Goal: Transaction & Acquisition: Register for event/course

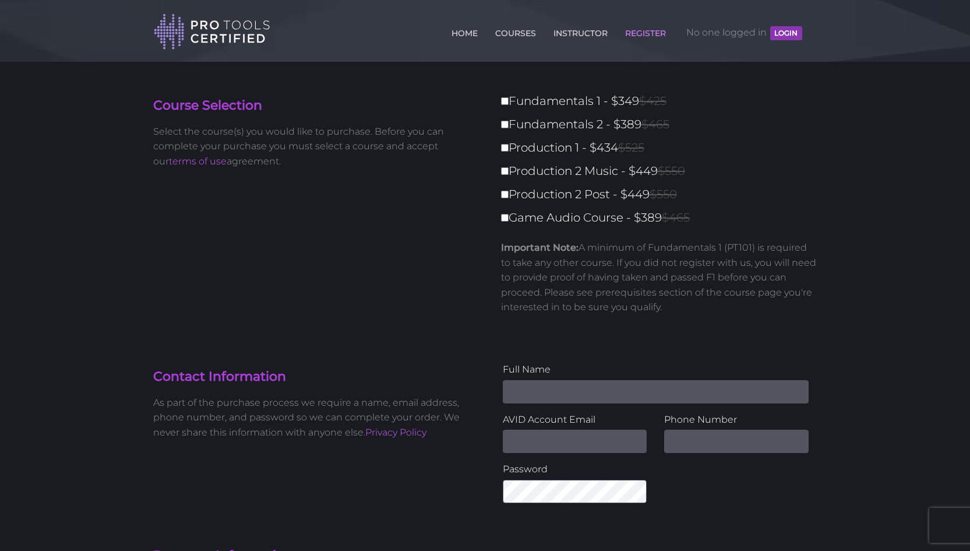
click at [510, 103] on label "Fundamentals 1 - $349 $425" at bounding box center [662, 101] width 323 height 20
click at [509, 103] on input "Fundamentals 1 - $349 $425" at bounding box center [505, 101] width 8 height 8
checkbox input "true"
type input "349"
click at [510, 104] on label "Fundamentals 1 - $349 $425" at bounding box center [662, 101] width 323 height 20
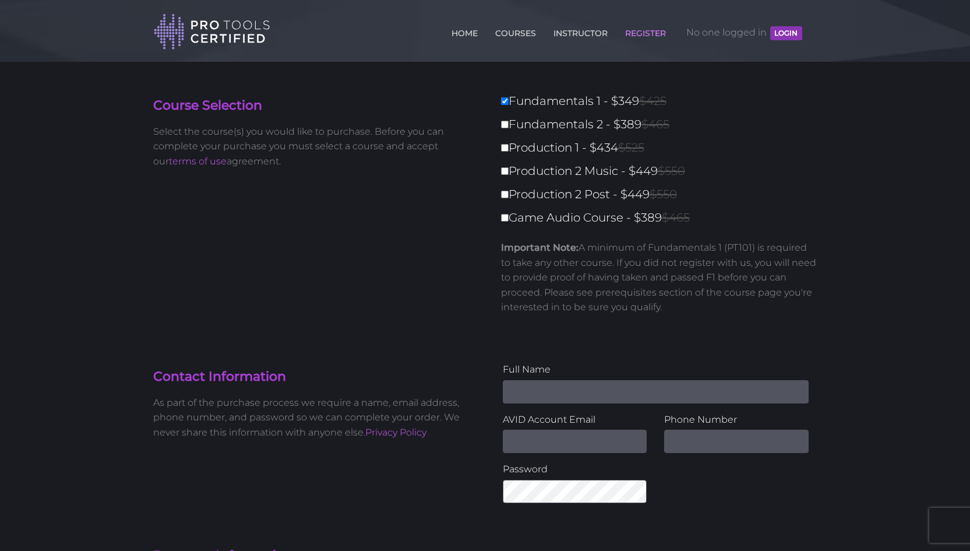
click at [509, 104] on input "Fundamentals 1 - $349 $425" at bounding box center [505, 101] width 8 height 8
checkbox input "false"
type input "0"
click at [515, 35] on link "COURSES" at bounding box center [515, 31] width 47 height 19
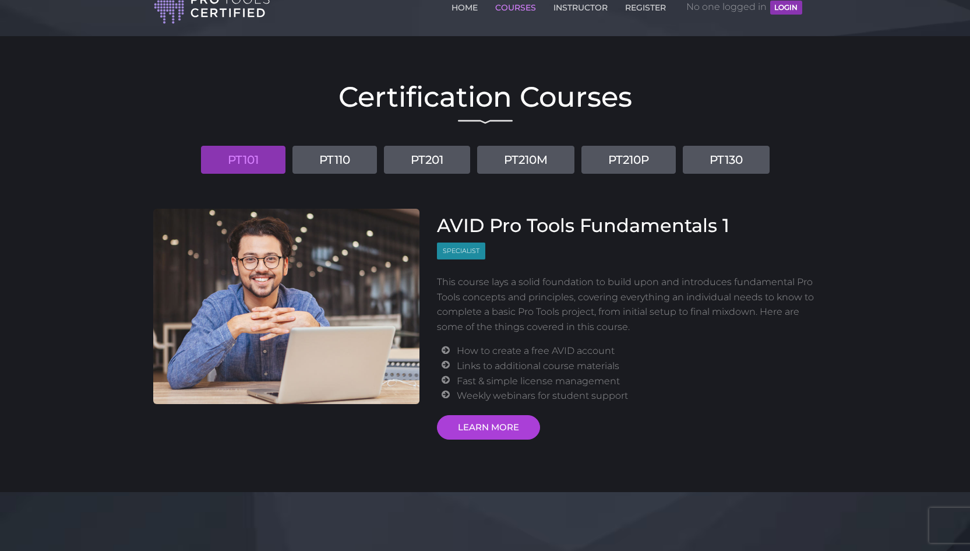
scroll to position [31, 0]
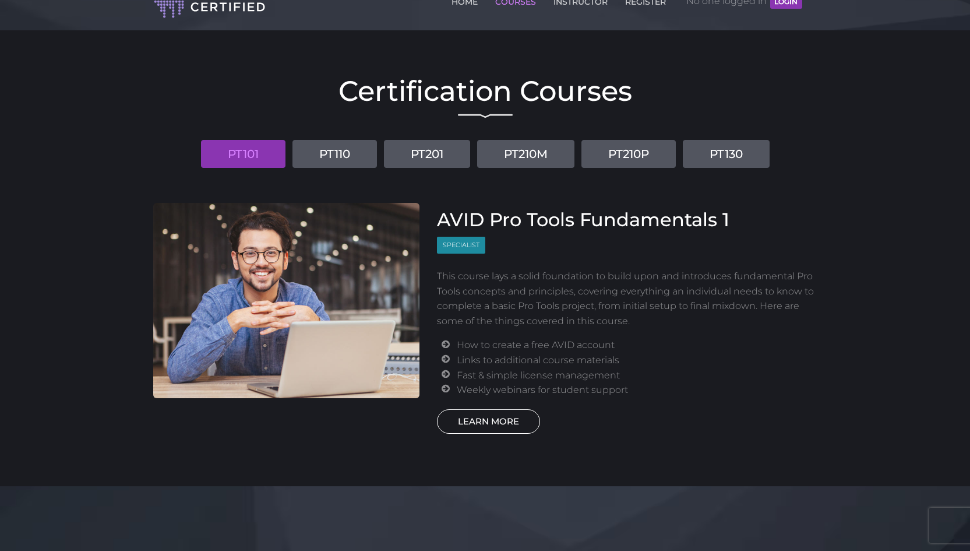
click at [488, 415] on link "LEARN MORE" at bounding box center [488, 421] width 103 height 24
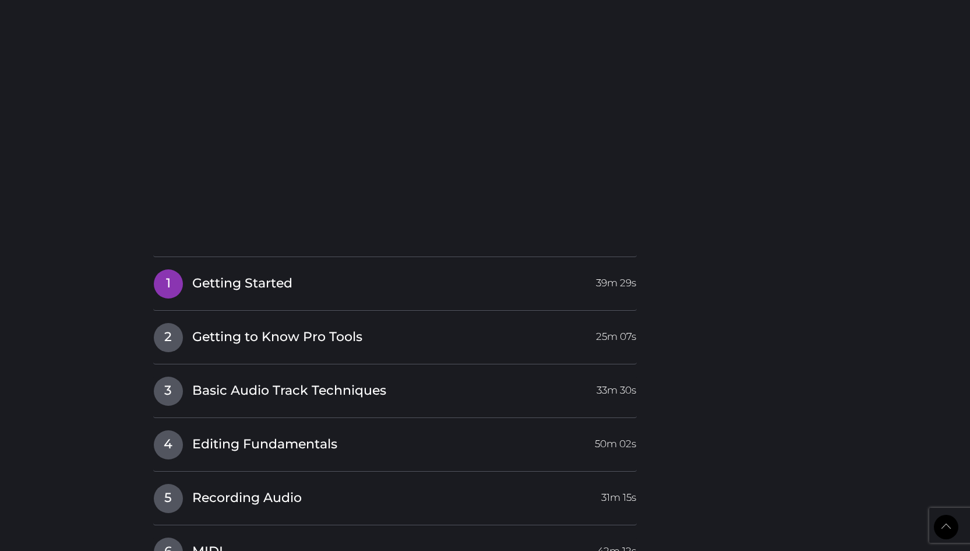
scroll to position [1164, 0]
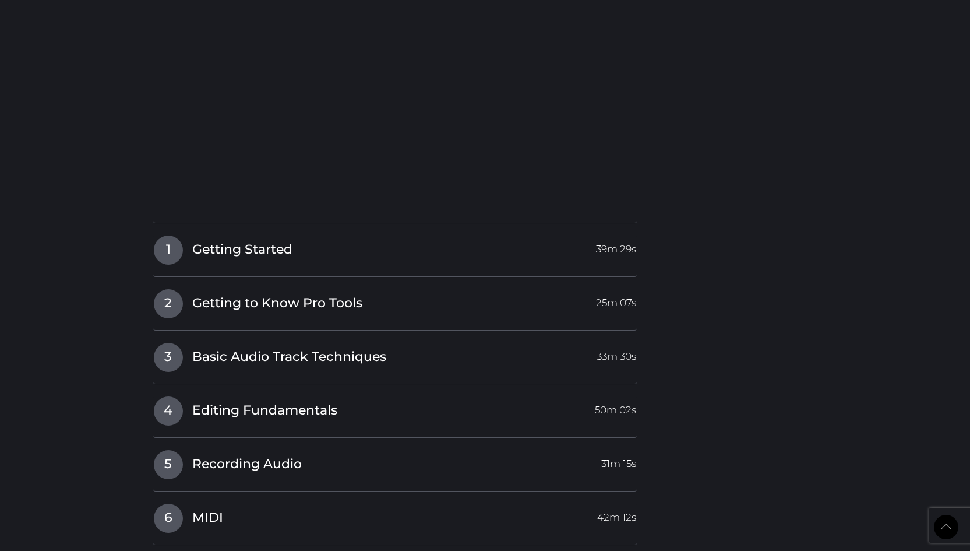
click at [318, 314] on div "2 Getting to Know Pro Tools 25m 07s Secure Content You must be logged in to vie…" at bounding box center [395, 309] width 484 height 42
click at [318, 294] on span "Getting to Know Pro Tools" at bounding box center [277, 303] width 170 height 18
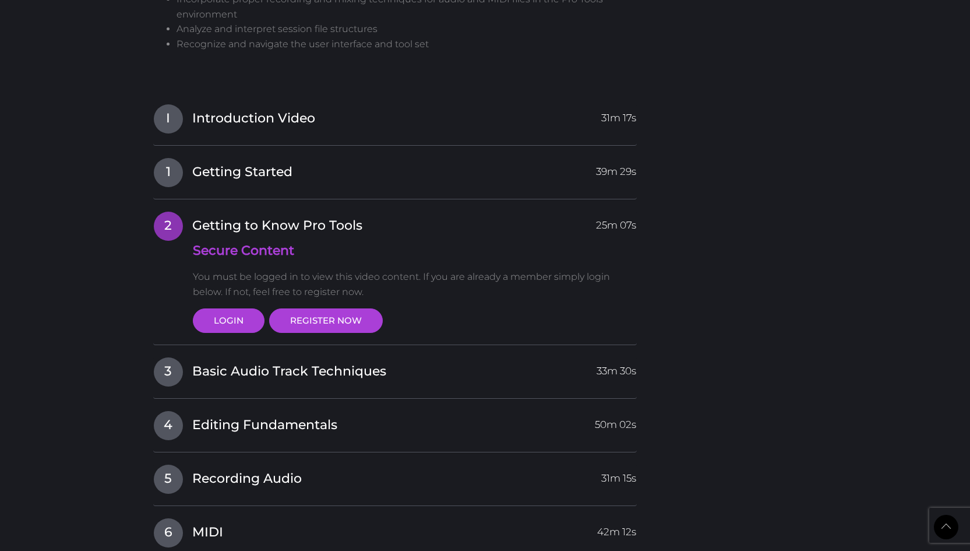
scroll to position [953, 0]
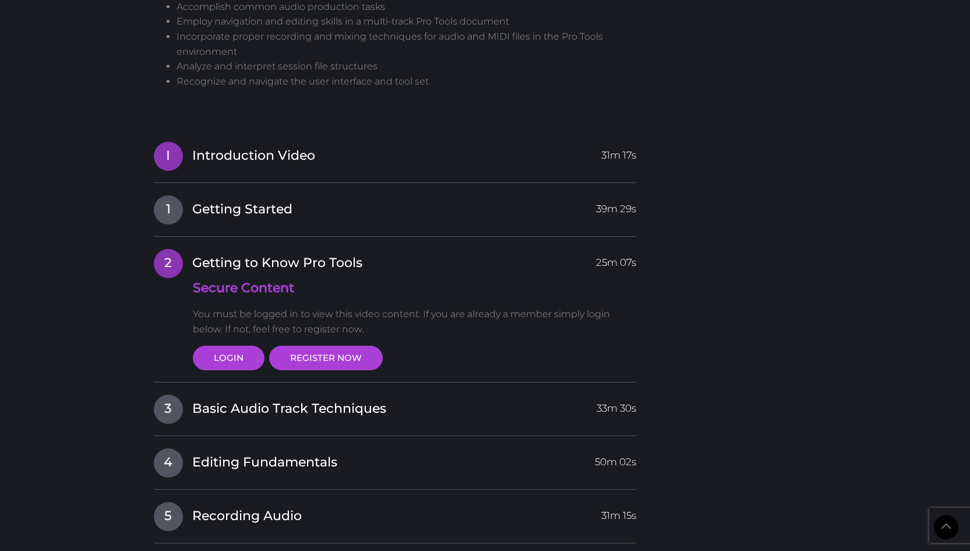
click at [270, 147] on span "Introduction Video" at bounding box center [253, 156] width 123 height 18
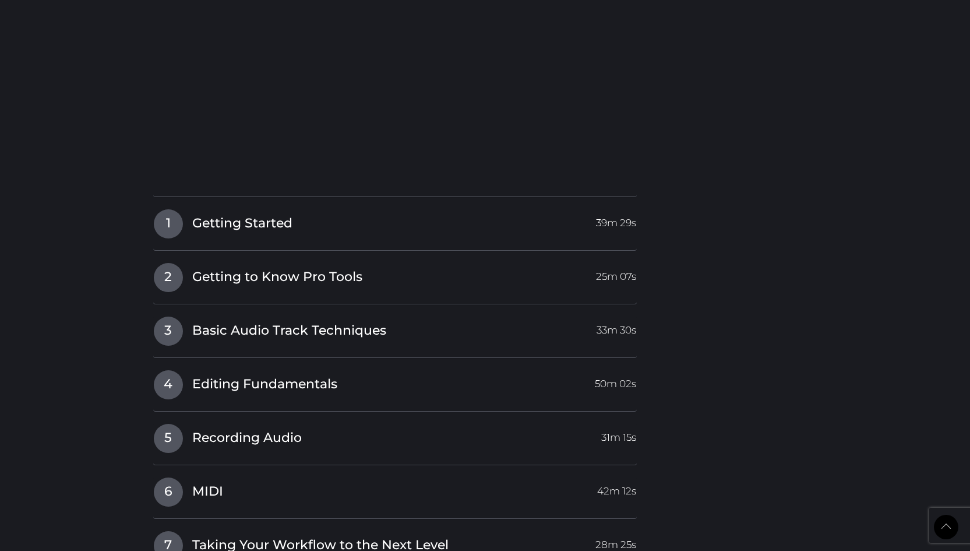
scroll to position [1258, 0]
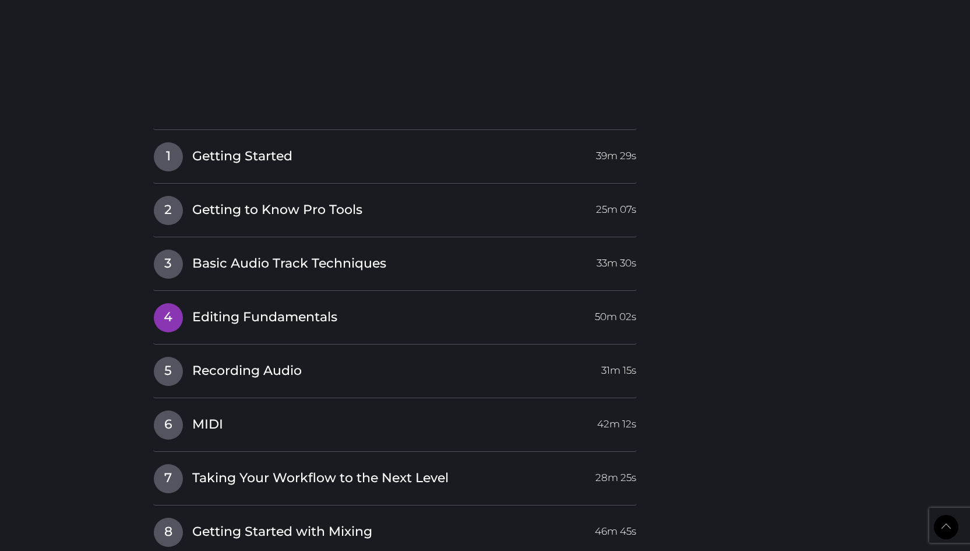
click at [330, 302] on link "4 Editing Fundamentals 50m 02s" at bounding box center [395, 314] width 484 height 24
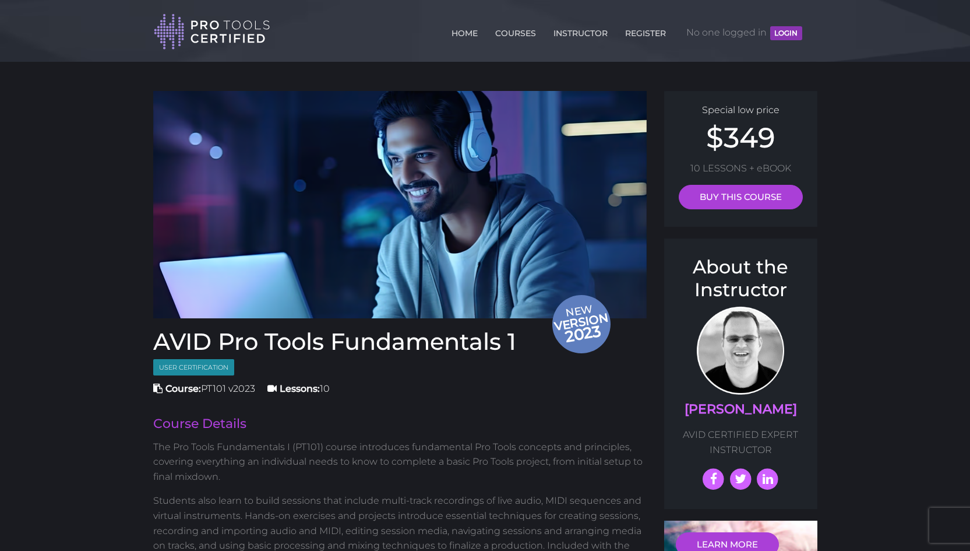
scroll to position [0, 0]
click at [504, 36] on link "COURSES" at bounding box center [515, 31] width 47 height 19
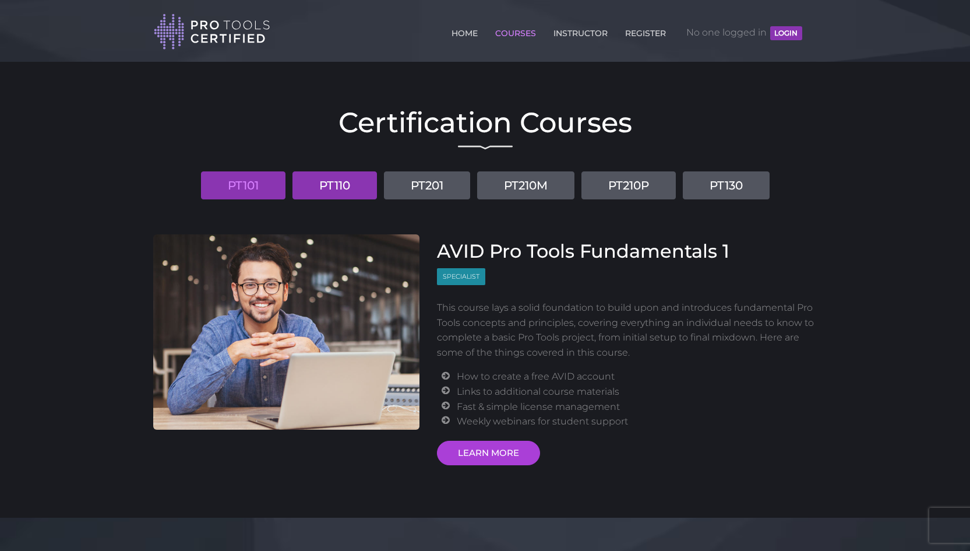
click at [372, 195] on link "PT110" at bounding box center [335, 185] width 85 height 28
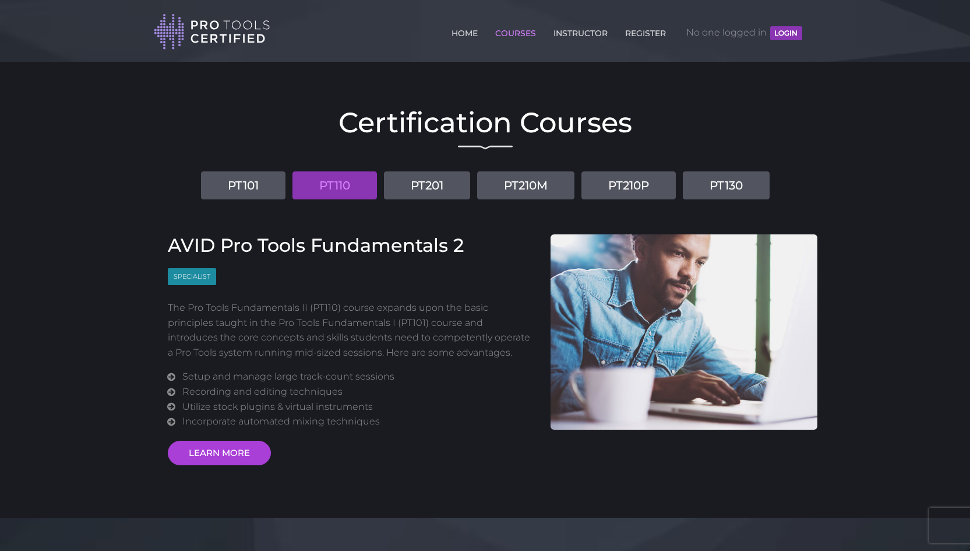
click at [365, 195] on link "PT110" at bounding box center [335, 185] width 85 height 28
click at [242, 443] on link "LEARN MORE" at bounding box center [219, 453] width 103 height 24
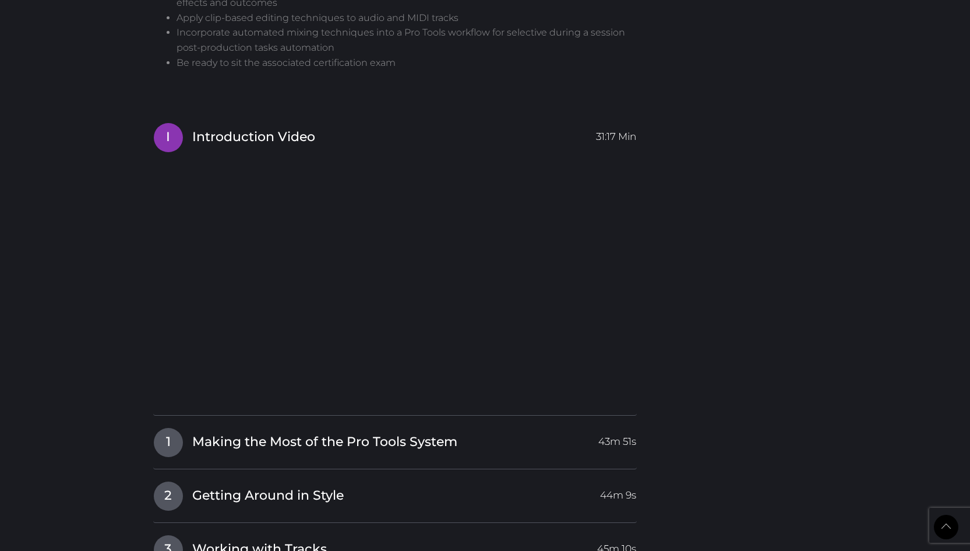
scroll to position [1286, 0]
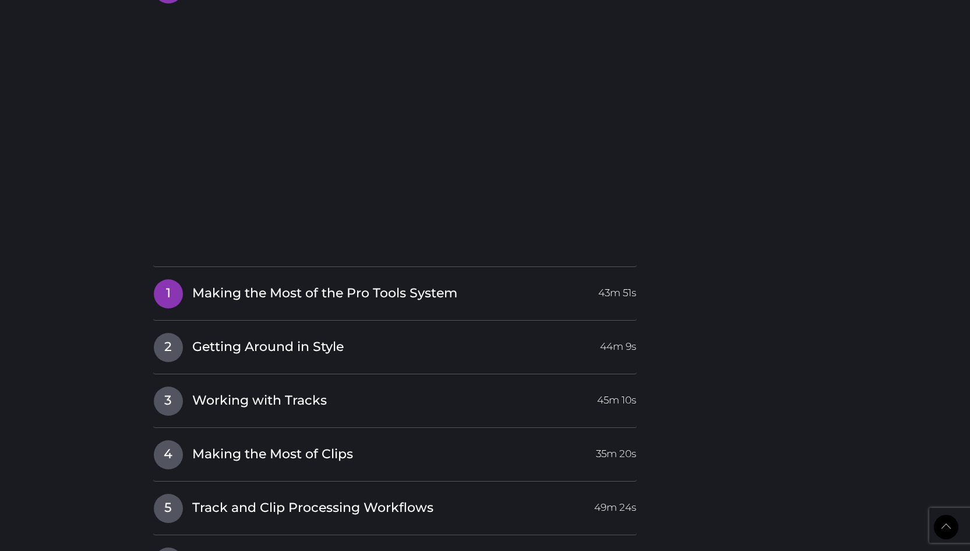
click at [371, 286] on span "Making the Most of the Pro Tools System" at bounding box center [324, 293] width 265 height 18
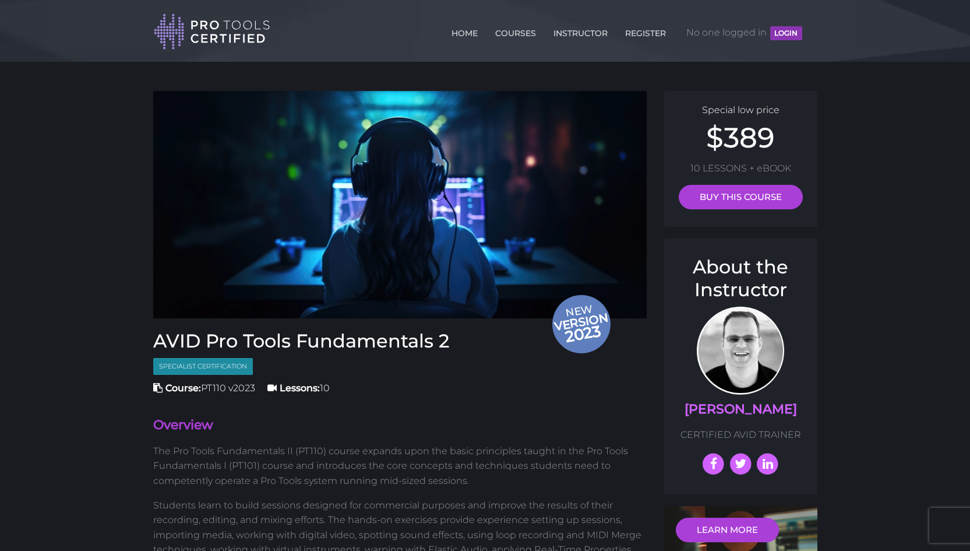
scroll to position [0, 0]
click at [505, 40] on link "COURSES" at bounding box center [515, 31] width 47 height 19
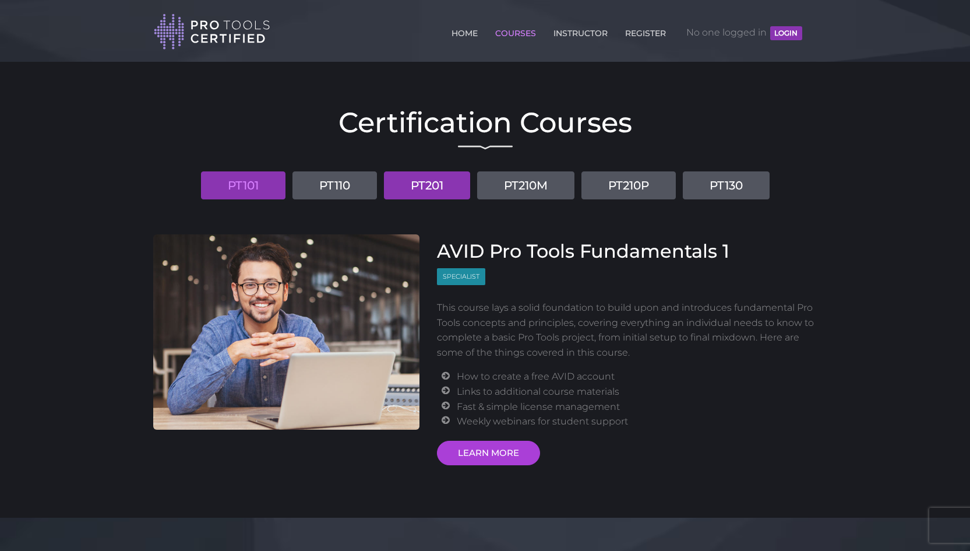
click at [466, 171] on link "PT201" at bounding box center [427, 185] width 86 height 28
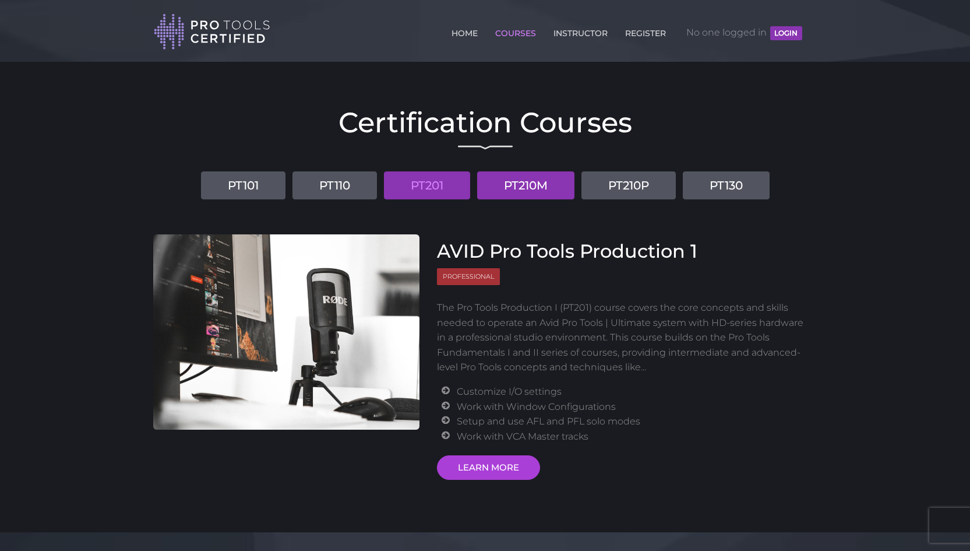
click at [500, 185] on link "PT210M" at bounding box center [525, 185] width 97 height 28
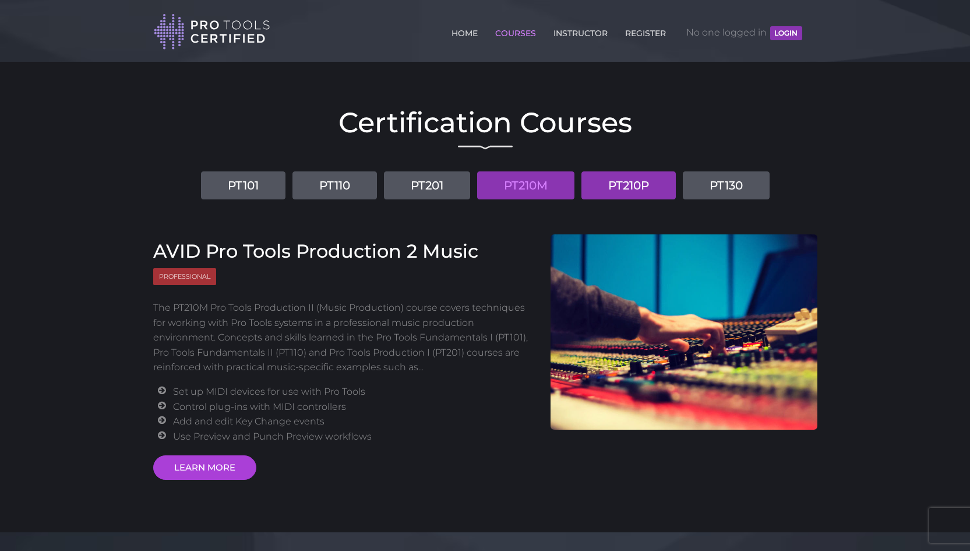
click at [610, 190] on link "PT210P" at bounding box center [629, 185] width 94 height 28
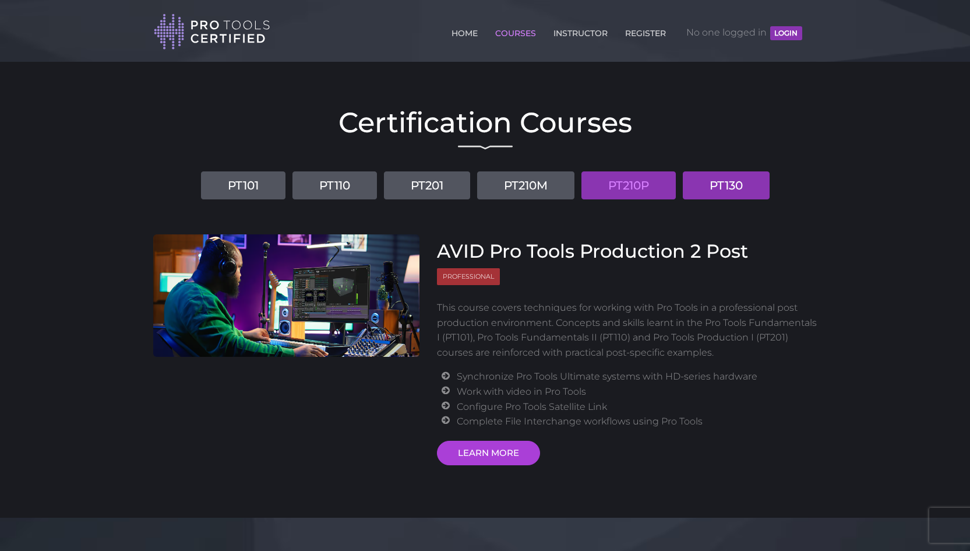
click at [730, 186] on link "PT130" at bounding box center [726, 185] width 87 height 28
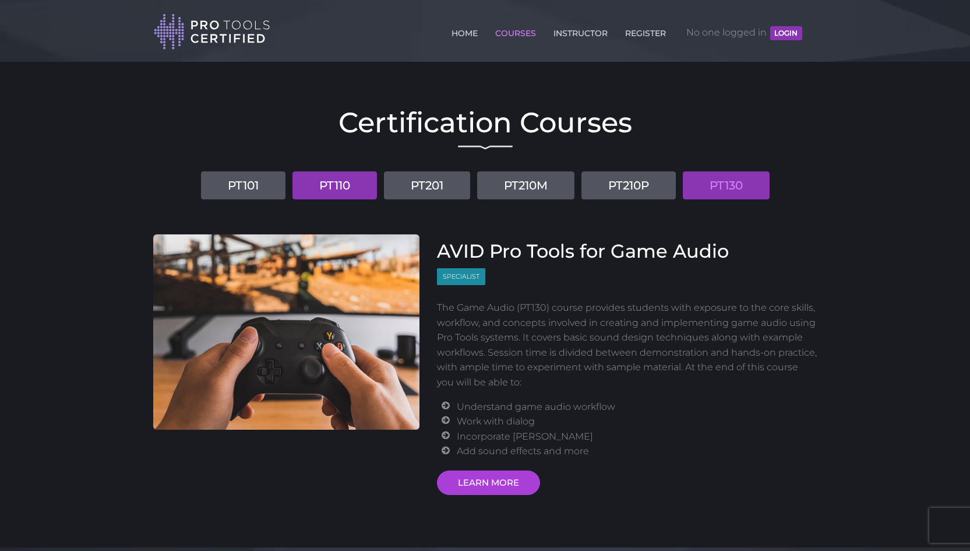
click at [352, 186] on link "PT110" at bounding box center [335, 185] width 85 height 28
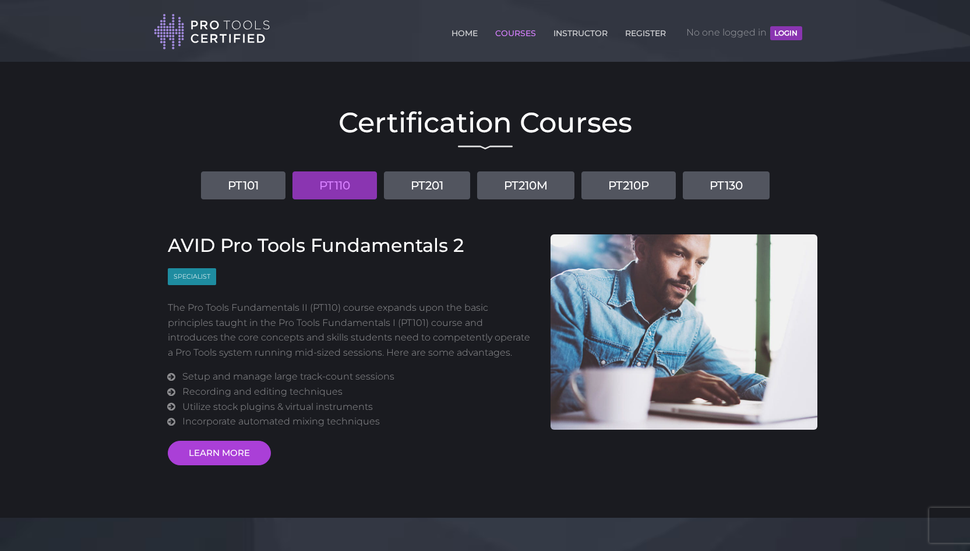
click at [684, 177] on li "PT130" at bounding box center [726, 181] width 91 height 37
click at [712, 184] on link "PT130" at bounding box center [726, 185] width 87 height 28
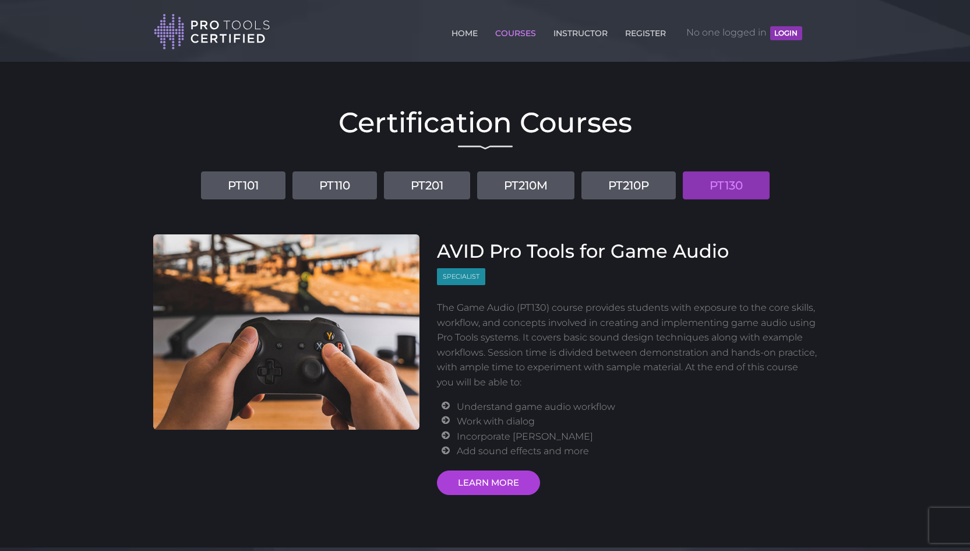
click at [510, 26] on link "COURSES" at bounding box center [515, 31] width 47 height 19
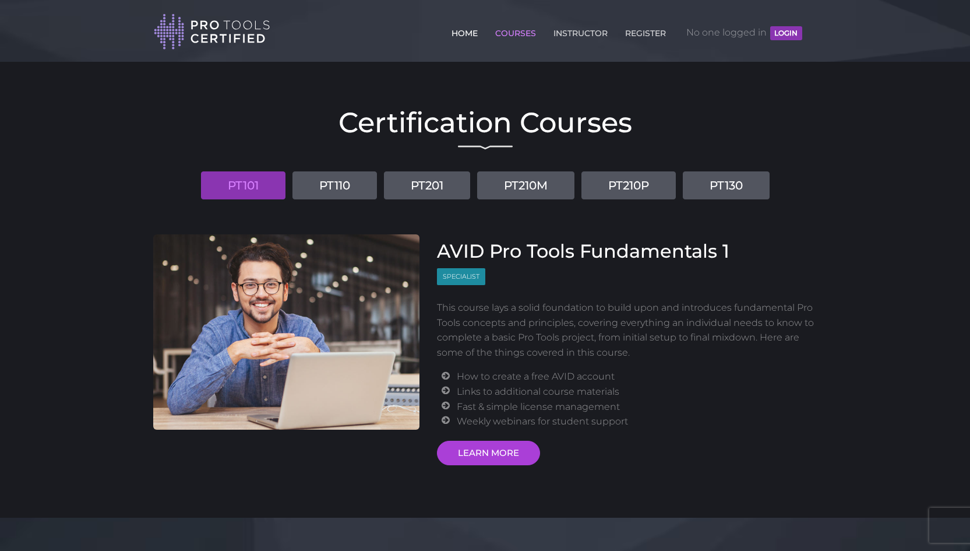
click at [472, 23] on link "HOME" at bounding box center [465, 31] width 32 height 19
click at [598, 30] on link "INSTRUCTOR" at bounding box center [581, 31] width 60 height 19
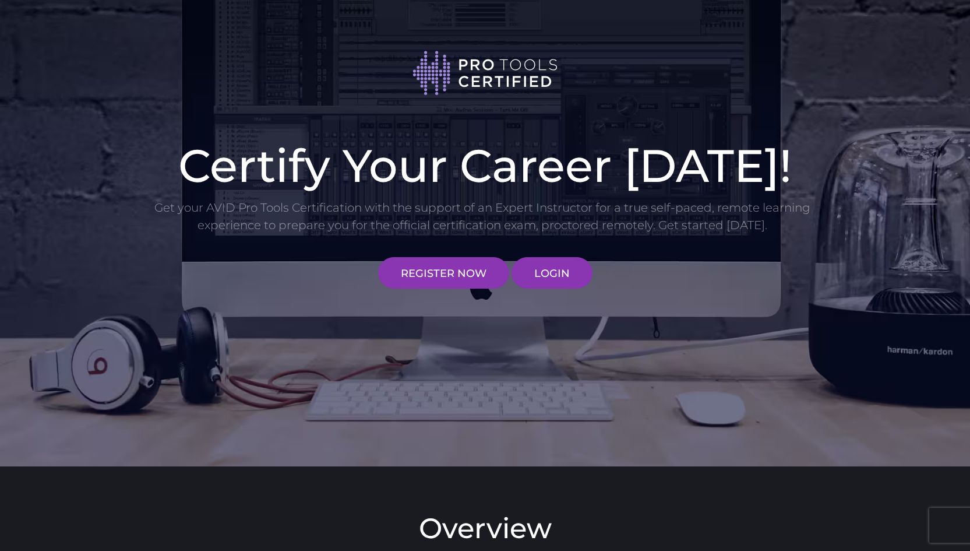
click at [590, 37] on div at bounding box center [486, 67] width 682 height 100
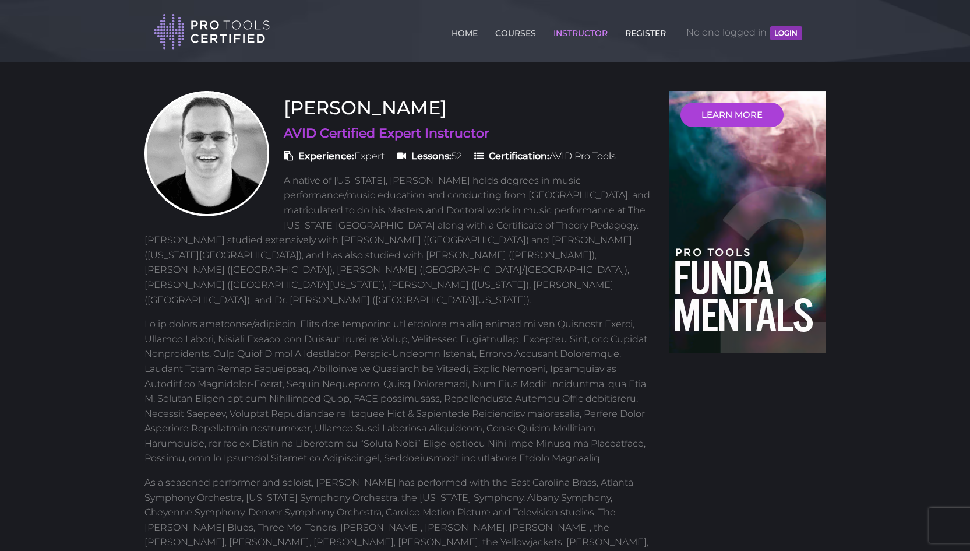
click at [638, 34] on link "REGISTER" at bounding box center [645, 31] width 47 height 19
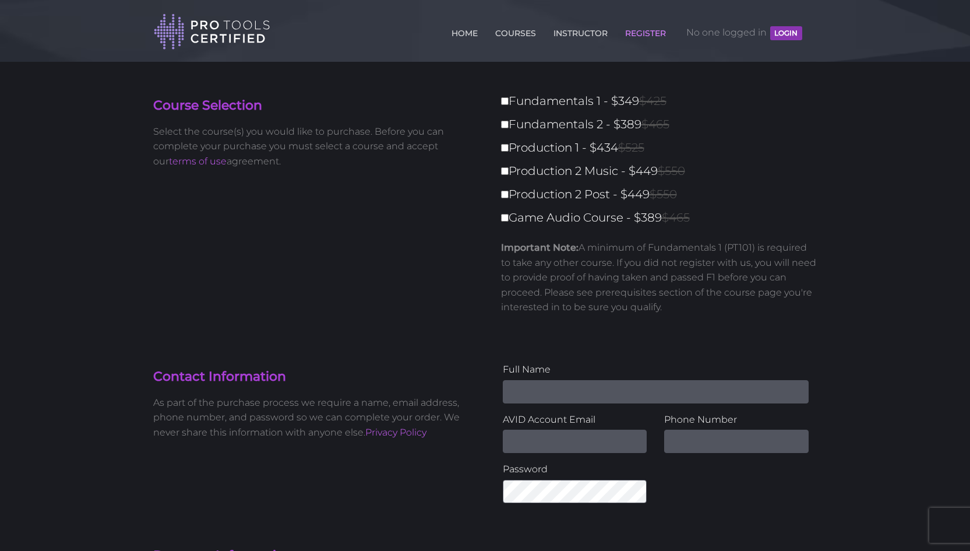
click at [551, 103] on label "Fundamentals 1 - $349 $425" at bounding box center [662, 101] width 323 height 20
click at [509, 103] on input "Fundamentals 1 - $349 $425" at bounding box center [505, 101] width 8 height 8
checkbox input "true"
type input "349"
click at [550, 103] on label "Fundamentals 1 - $349 $425" at bounding box center [662, 101] width 323 height 20
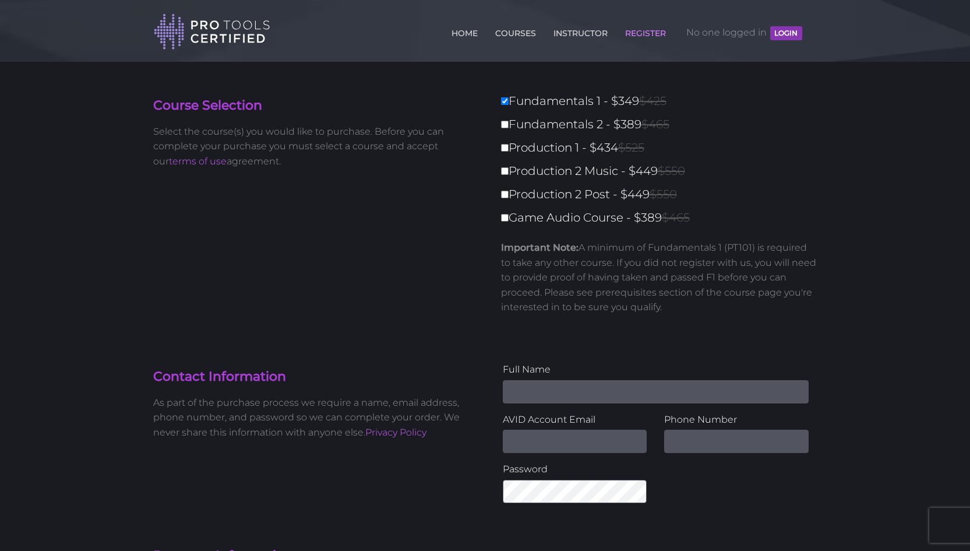
click at [509, 103] on input "Fundamentals 1 - $349 $425" at bounding box center [505, 101] width 8 height 8
checkbox input "false"
type input "0"
click at [550, 133] on label "Fundamentals 2 - $389 $465" at bounding box center [662, 124] width 323 height 20
click at [509, 128] on input "Fundamentals 2 - $389 $465" at bounding box center [505, 125] width 8 height 8
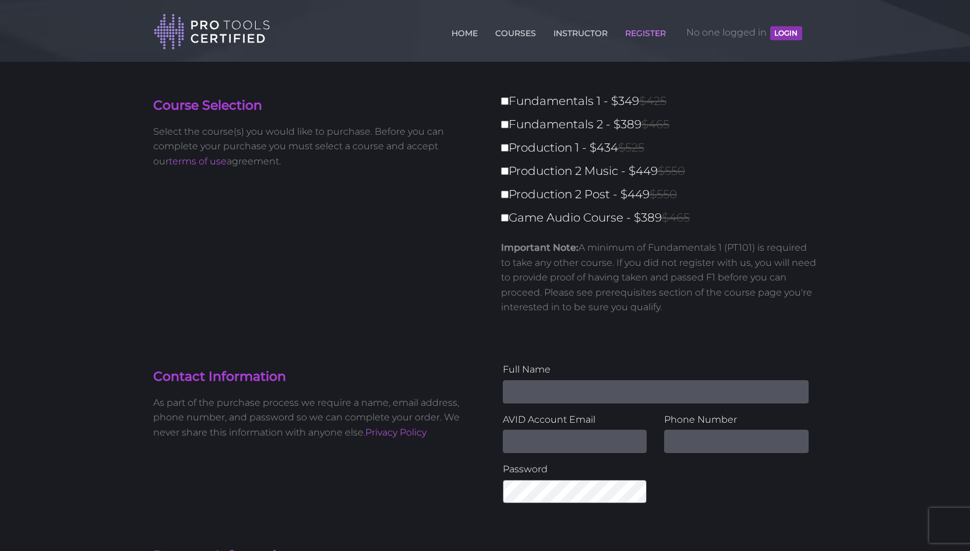
checkbox input "true"
type input "389"
click at [550, 177] on label "Production 2 Music - $449 $550" at bounding box center [662, 171] width 323 height 20
click at [509, 175] on input "Production 2 Music - $449 $550" at bounding box center [505, 171] width 8 height 8
checkbox input "true"
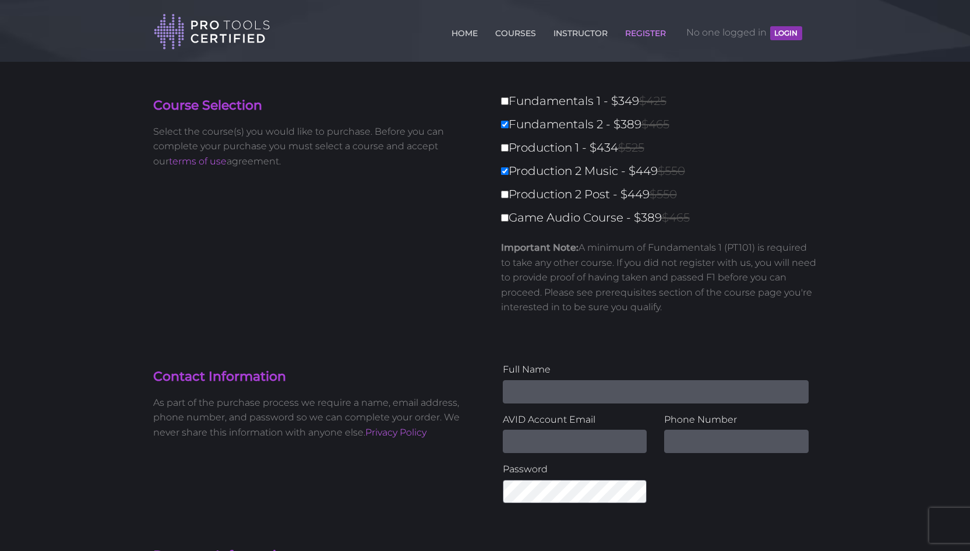
type input "838"
click at [550, 175] on label "Production 2 Music - $449 $550" at bounding box center [662, 171] width 323 height 20
click at [509, 175] on input "Production 2 Music - $449 $550" at bounding box center [505, 171] width 8 height 8
checkbox input "false"
type input "389"
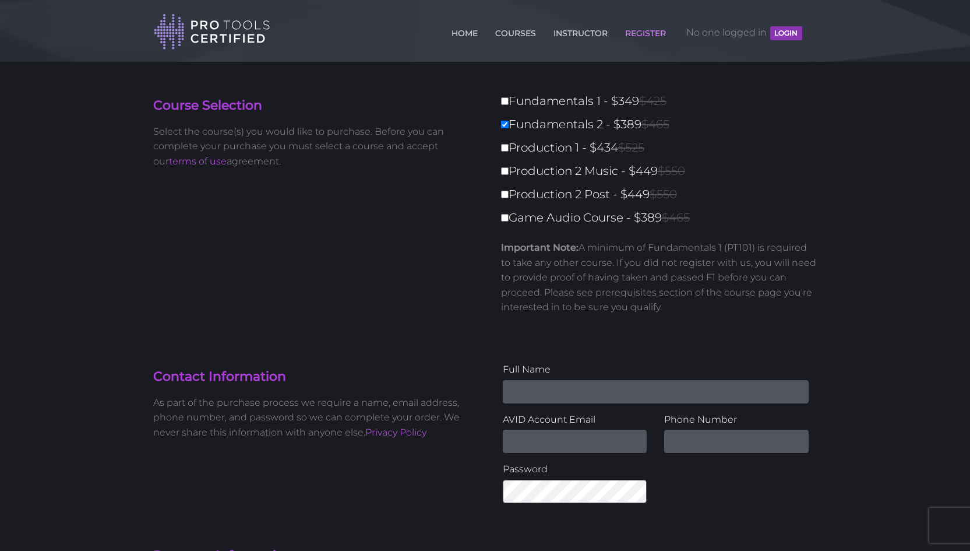
click at [559, 128] on label "Fundamentals 2 - $389 $465" at bounding box center [662, 124] width 323 height 20
click at [509, 128] on input "Fundamentals 2 - $389 $465" at bounding box center [505, 125] width 8 height 8
checkbox input "false"
type input "0"
drag, startPoint x: 649, startPoint y: 245, endPoint x: 681, endPoint y: 302, distance: 65.8
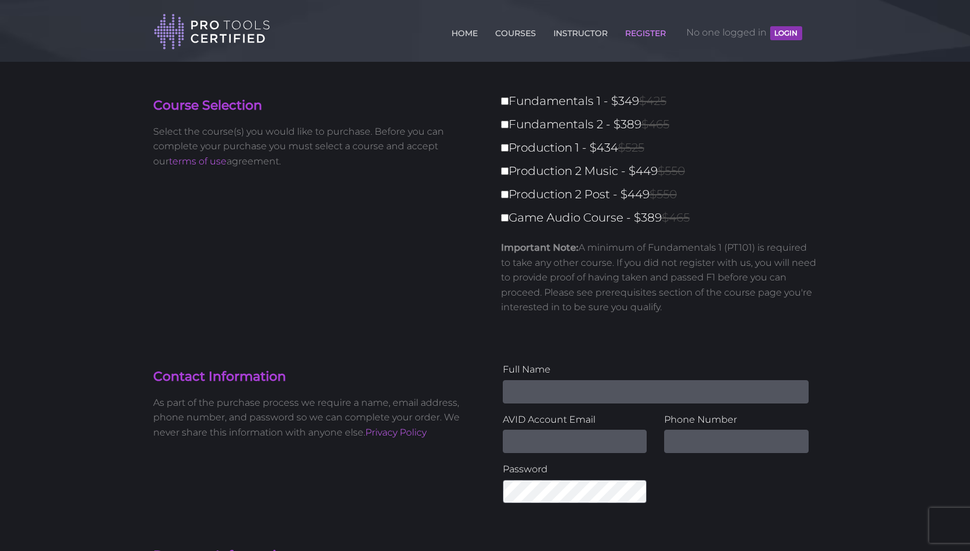
click at [681, 300] on p "Important Note: A minimum of Fundamentals 1 (PT101) is required to take any oth…" at bounding box center [659, 277] width 316 height 75
click at [681, 302] on p "Important Note: A minimum of Fundamentals 1 (PT101) is required to take any oth…" at bounding box center [659, 277] width 316 height 75
drag, startPoint x: 675, startPoint y: 303, endPoint x: 654, endPoint y: 251, distance: 56.5
click at [654, 251] on p "Important Note: A minimum of Fundamentals 1 (PT101) is required to take any oth…" at bounding box center [659, 277] width 316 height 75
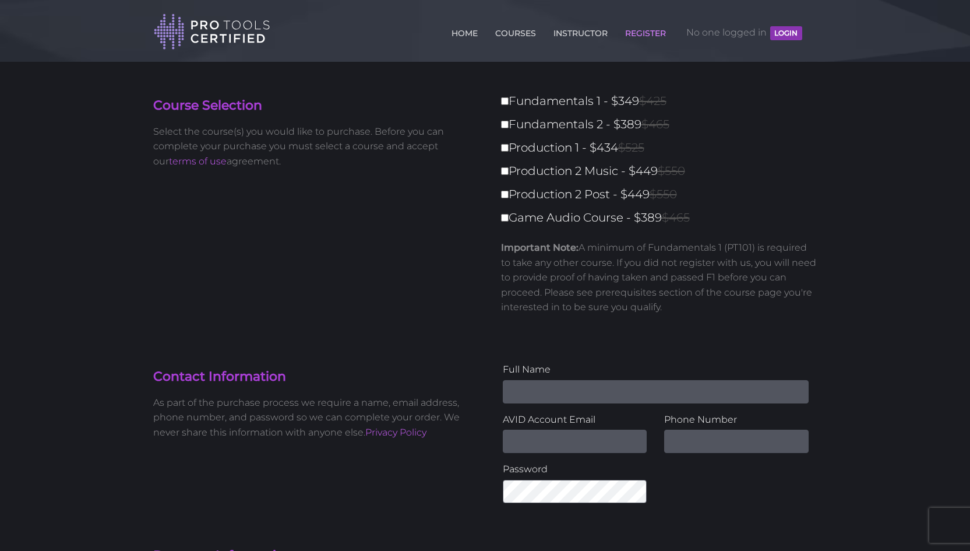
click at [581, 100] on label "Fundamentals 1 - $349 $425" at bounding box center [662, 101] width 323 height 20
click at [509, 100] on input "Fundamentals 1 - $349 $425" at bounding box center [505, 101] width 8 height 8
checkbox input "true"
type input "349"
click at [582, 115] on label "Fundamentals 2 - $389 $465" at bounding box center [662, 124] width 323 height 20
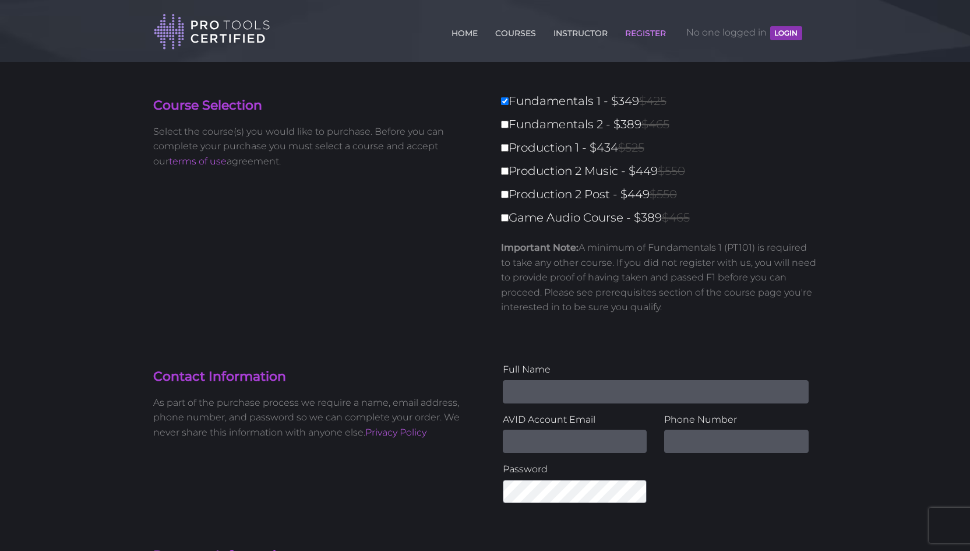
click at [509, 121] on input "Fundamentals 2 - $389 $465" at bounding box center [505, 125] width 8 height 8
checkbox input "true"
type input "738"
click at [580, 105] on label "Fundamentals 1 - $349 $425" at bounding box center [662, 101] width 323 height 20
click at [509, 105] on input "Fundamentals 1 - $349 $425" at bounding box center [505, 101] width 8 height 8
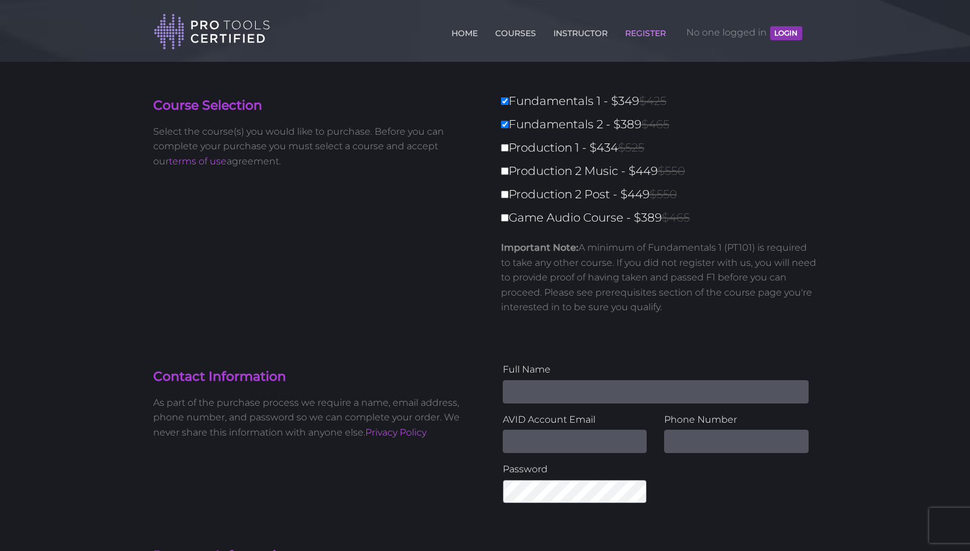
checkbox input "false"
type input "389"
click at [559, 111] on div "Fundamentals 1 - $349 $425 Fundamentals 2 - $389 $465 Production 1 - $434 $525 …" at bounding box center [655, 207] width 323 height 233
click at [559, 111] on label "Fundamentals 1 - $349 $425" at bounding box center [662, 101] width 323 height 20
click at [509, 105] on input "Fundamentals 1 - $349 $425" at bounding box center [505, 101] width 8 height 8
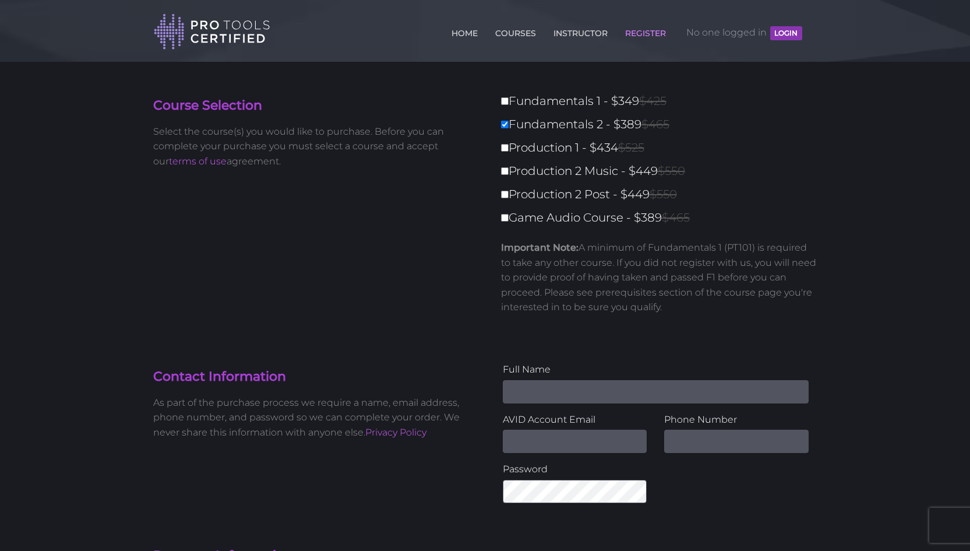
checkbox input "true"
type input "738"
click at [572, 156] on label "Production 1 - $434 $525" at bounding box center [662, 148] width 323 height 20
click at [509, 152] on input "Production 1 - $434 $525" at bounding box center [505, 148] width 8 height 8
checkbox input "true"
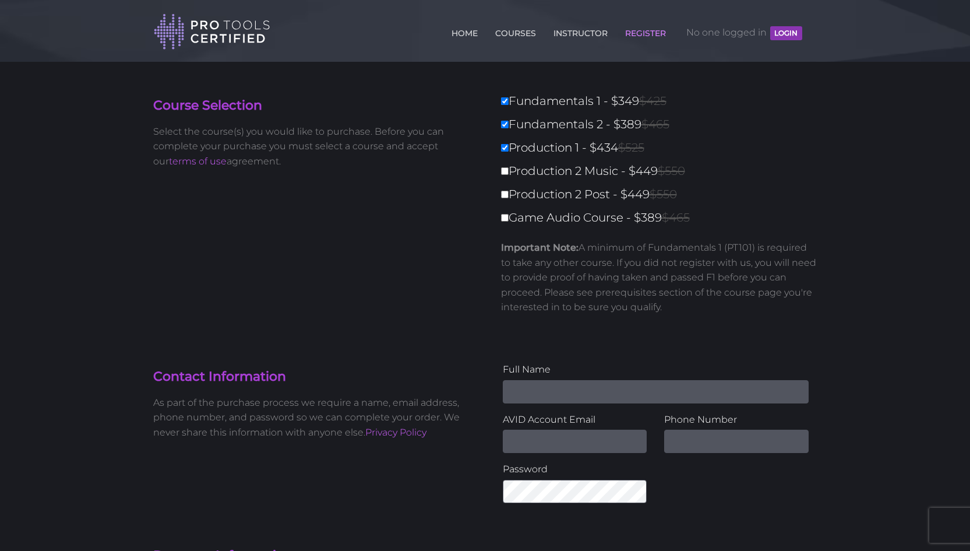
type input "1172"
click at [576, 184] on div "Fundamentals 1 - $349 $425 Fundamentals 2 - $389 $465 Production 1 - $434 $525 …" at bounding box center [655, 207] width 323 height 233
click at [579, 170] on label "Production 2 Music - $449 $550" at bounding box center [662, 171] width 323 height 20
click at [509, 170] on input "Production 2 Music - $449 $550" at bounding box center [505, 171] width 8 height 8
checkbox input "true"
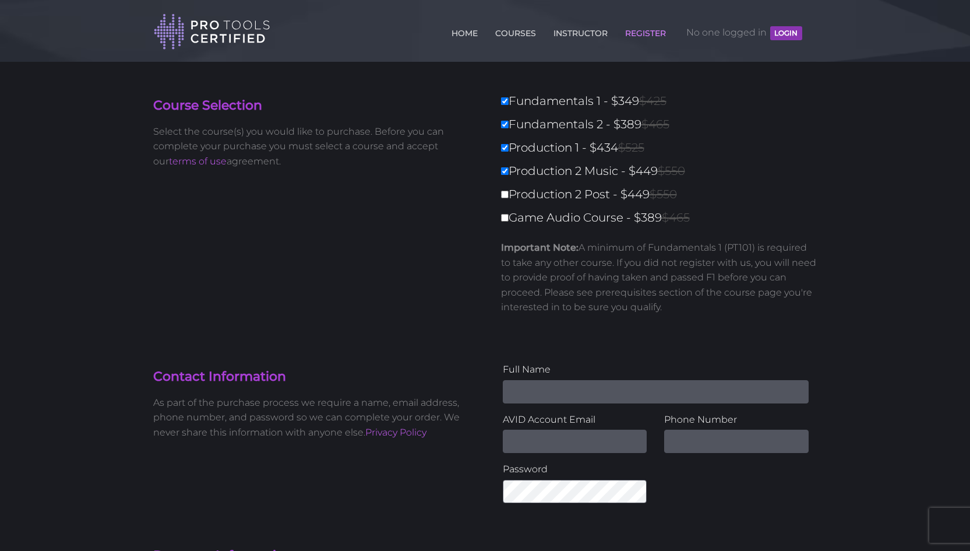
type input "1621"
click at [582, 181] on label "Production 2 Music - $449 $550" at bounding box center [662, 171] width 323 height 20
click at [509, 175] on input "Production 2 Music - $449 $550" at bounding box center [505, 171] width 8 height 8
checkbox input "false"
type input "1172"
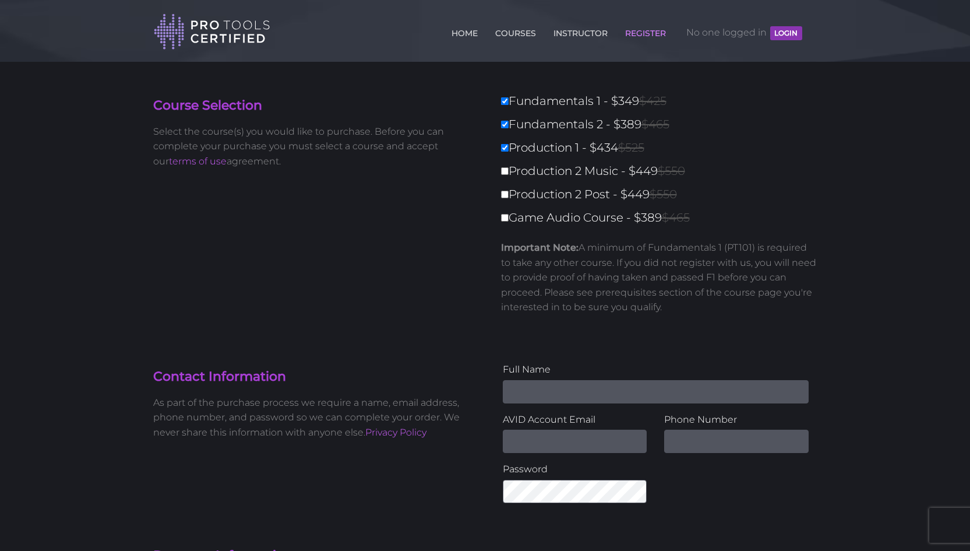
click at [582, 196] on label "Production 2 Post - $449 $550" at bounding box center [662, 194] width 323 height 20
click at [509, 196] on input "Production 2 Post - $449 $550" at bounding box center [505, 195] width 8 height 8
checkbox input "true"
type input "1621"
click at [582, 170] on label "Production 2 Music - $449 $550" at bounding box center [662, 171] width 323 height 20
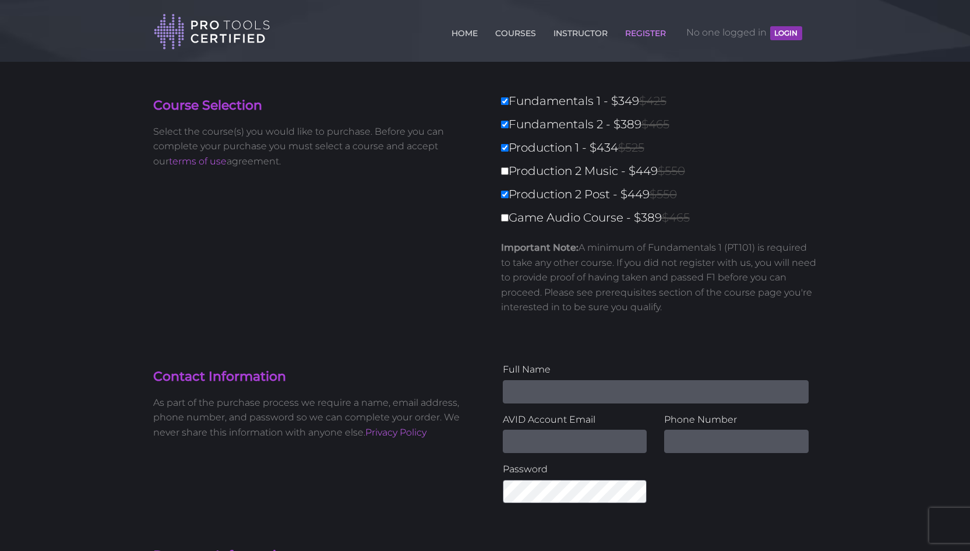
click at [509, 170] on input "Production 2 Music - $449 $550" at bounding box center [505, 171] width 8 height 8
checkbox input "true"
type input "2070"
click at [593, 224] on label "Game Audio Course - $389 $465" at bounding box center [662, 217] width 323 height 20
click at [509, 221] on input "Game Audio Course - $389 $465" at bounding box center [505, 218] width 8 height 8
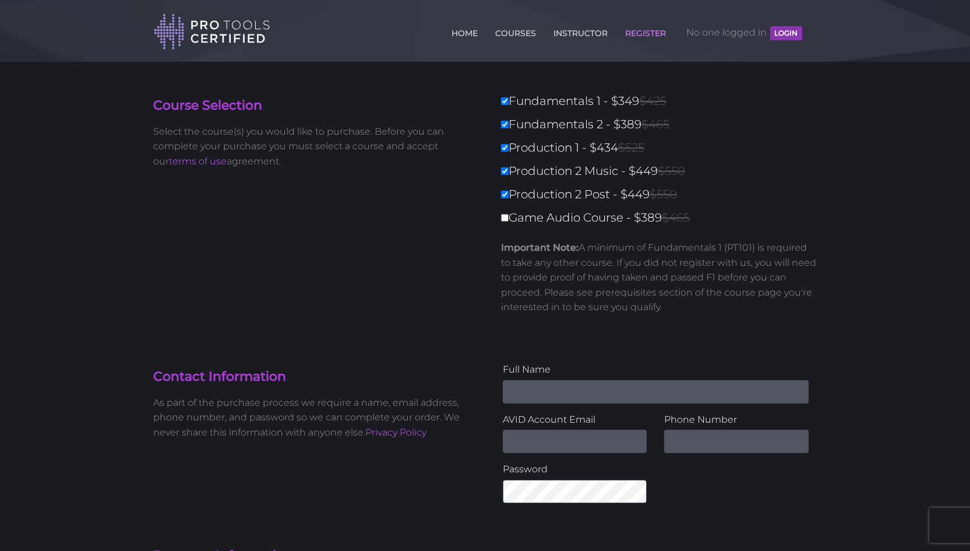
checkbox input "true"
type input "2459"
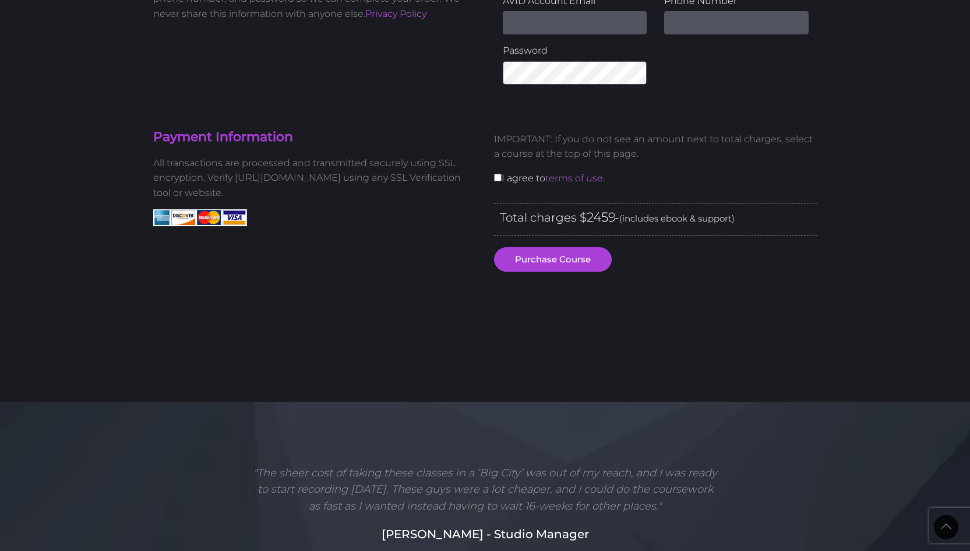
scroll to position [419, 0]
click at [529, 180] on div "IMPORTANT: If you do not see an amount next to total charges, select a course a…" at bounding box center [655, 162] width 341 height 81
click at [527, 173] on div "IMPORTANT: If you do not see an amount next to total charges, select a course a…" at bounding box center [655, 162] width 341 height 81
click at [501, 175] on div "IMPORTANT: If you do not see an amount next to total charges, select a course a…" at bounding box center [655, 162] width 341 height 81
click at [491, 173] on div "IMPORTANT: If you do not see an amount next to total charges, select a course a…" at bounding box center [655, 162] width 341 height 81
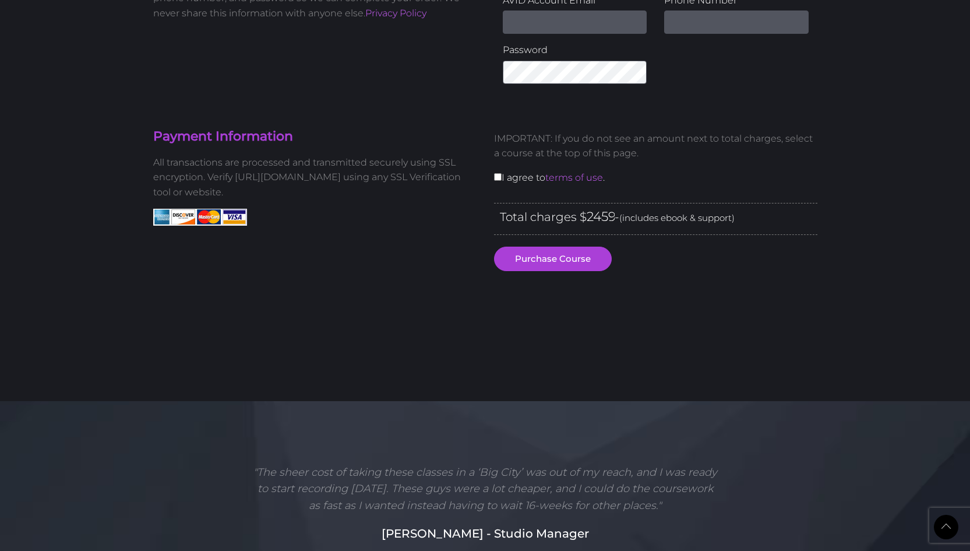
click at [495, 174] on input "checkbox" at bounding box center [498, 177] width 8 height 8
checkbox input "true"
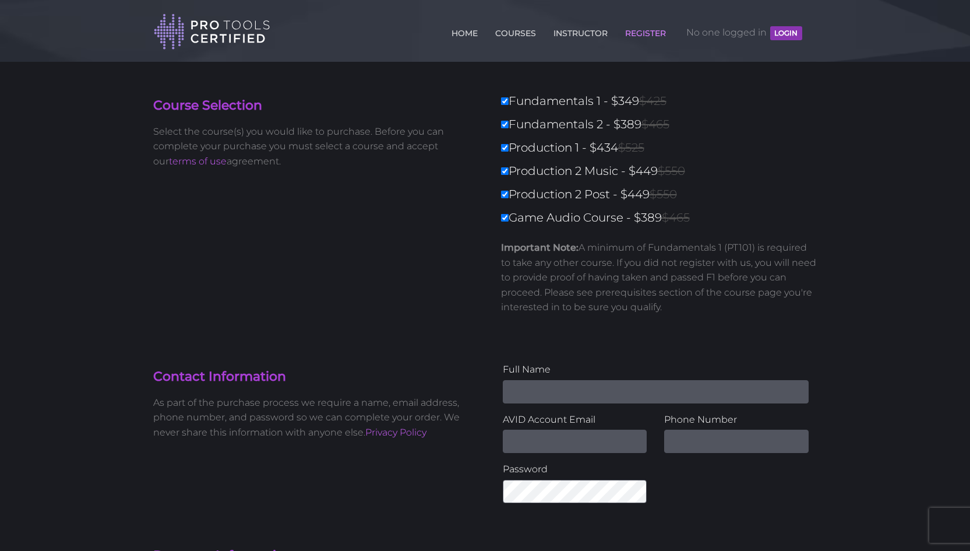
scroll to position [0, 0]
click at [560, 36] on link "INSTRUCTOR" at bounding box center [581, 31] width 60 height 19
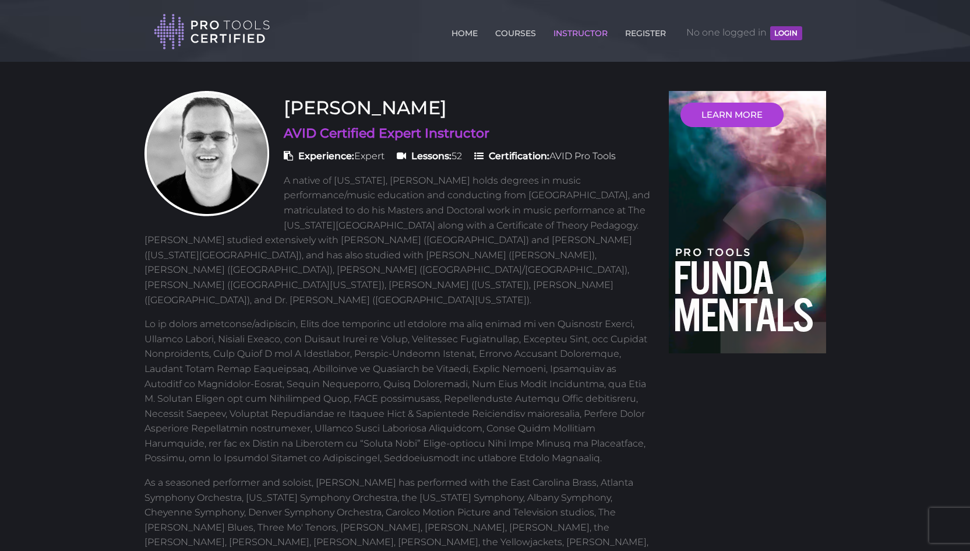
click at [257, 36] on img at bounding box center [212, 32] width 117 height 38
